Goal: Find specific page/section: Find specific page/section

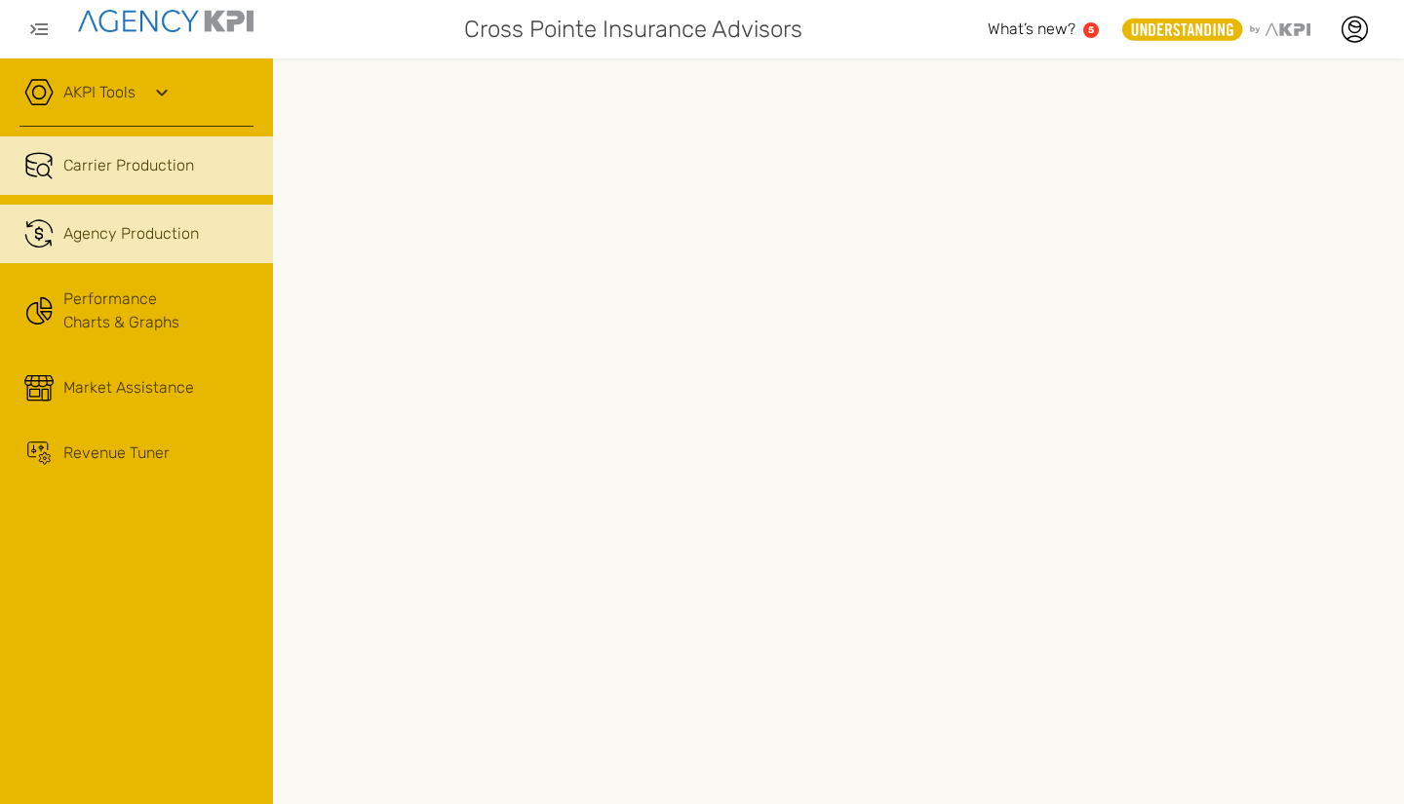
click at [55, 212] on link ".cls-1{fill:none;stroke:#221f20;stroke-linecap:round;stroke-linejoin:round;stro…" at bounding box center [136, 234] width 273 height 58
